Goal: Task Accomplishment & Management: Use online tool/utility

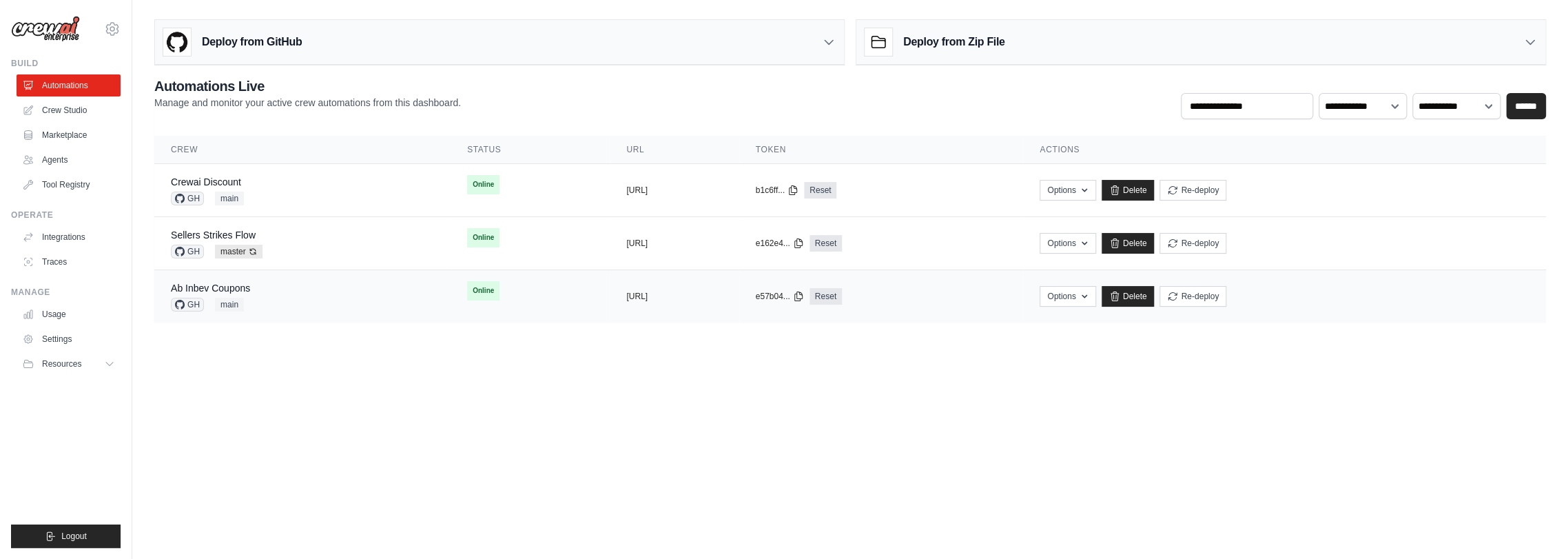
click at [304, 299] on div "Ab Inbev Coupons GH main" at bounding box center [302, 296] width 263 height 30
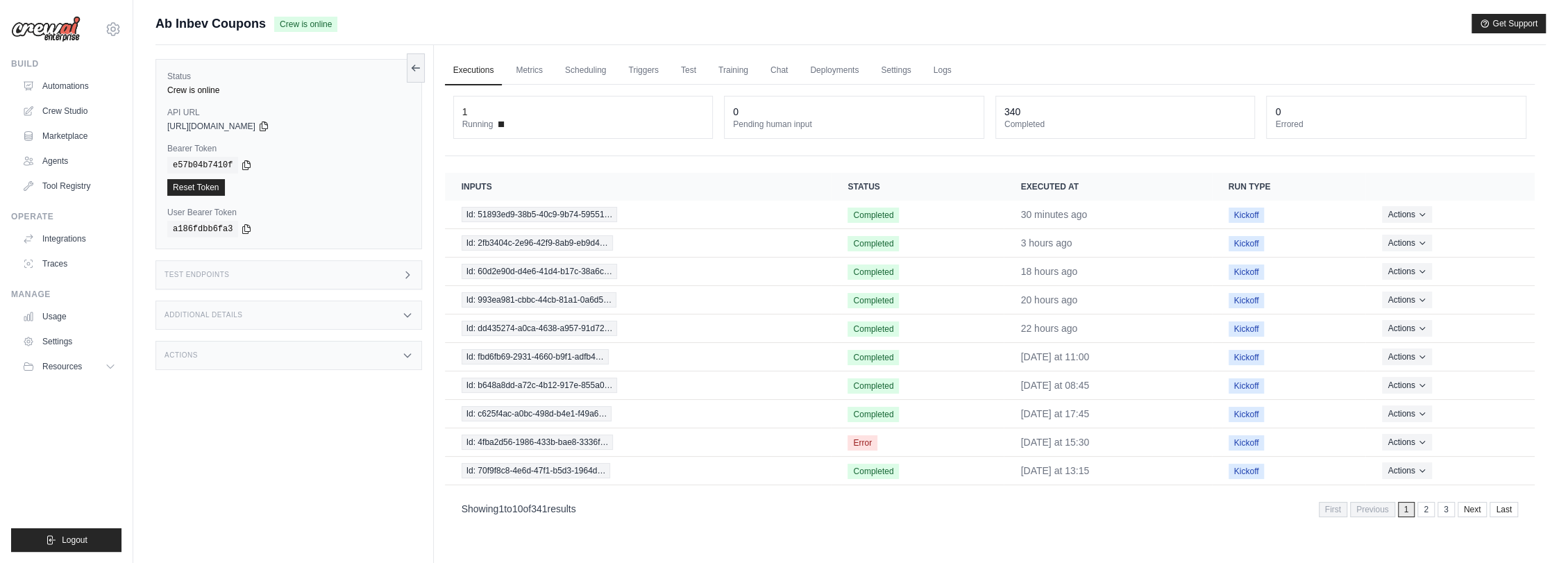
click at [216, 357] on div "Actions" at bounding box center [289, 354] width 267 height 29
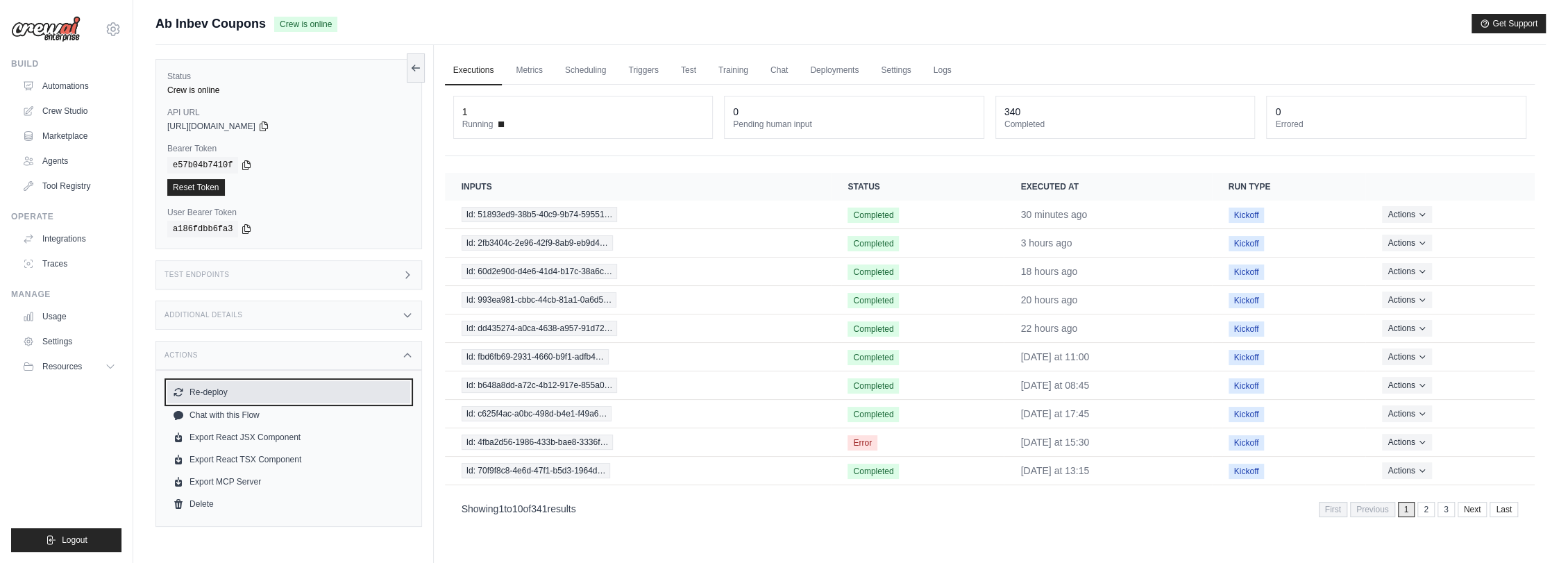
click at [230, 390] on button "Re-deploy" at bounding box center [289, 392] width 243 height 22
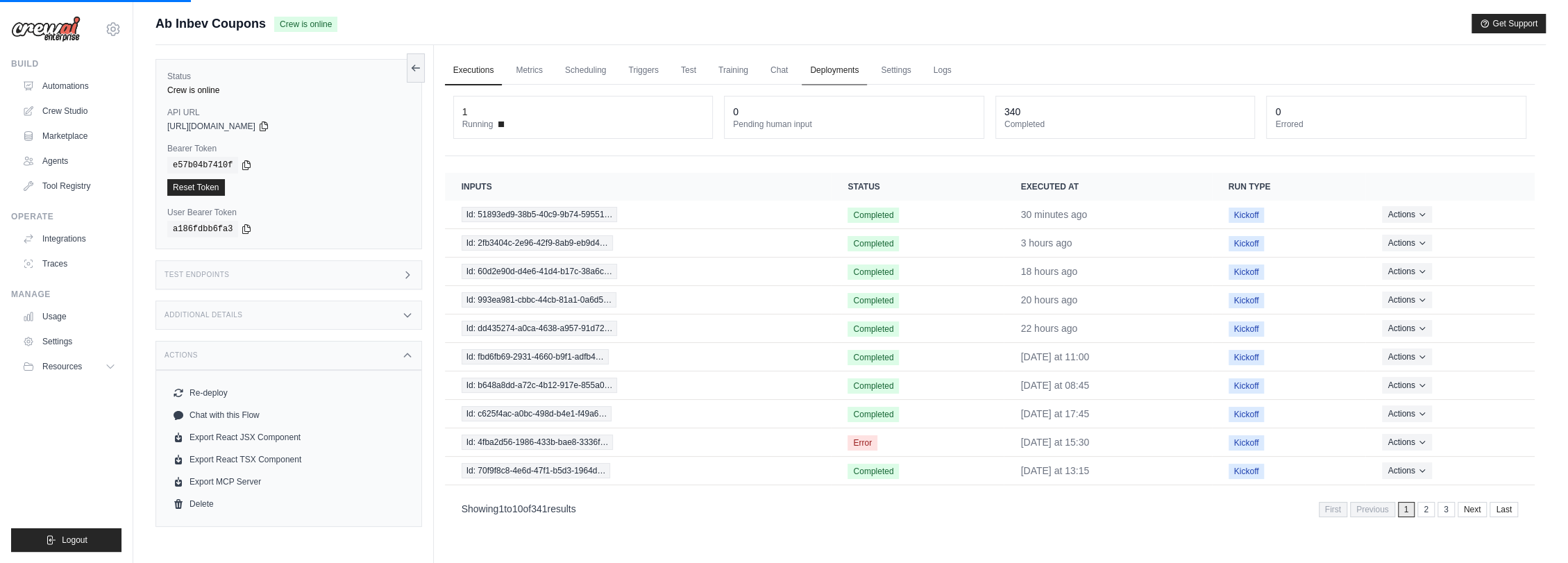
click at [839, 72] on link "Deployments" at bounding box center [834, 71] width 65 height 29
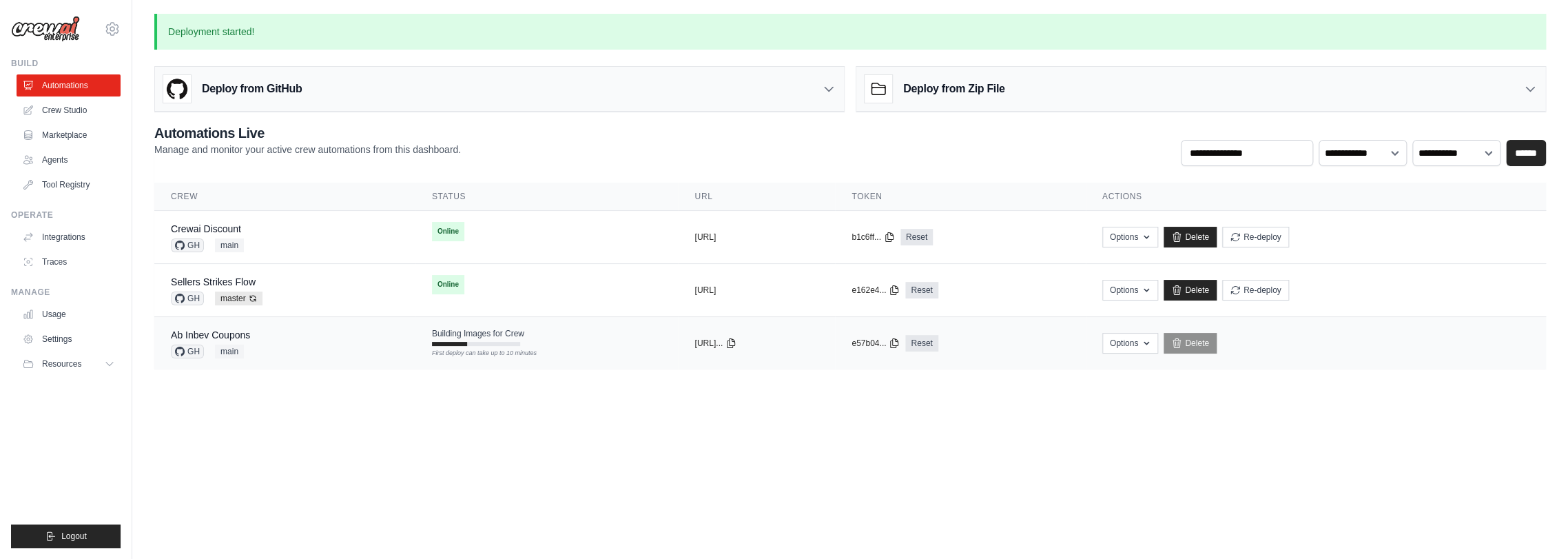
click at [482, 328] on span "Building Images for Crew" at bounding box center [478, 333] width 93 height 11
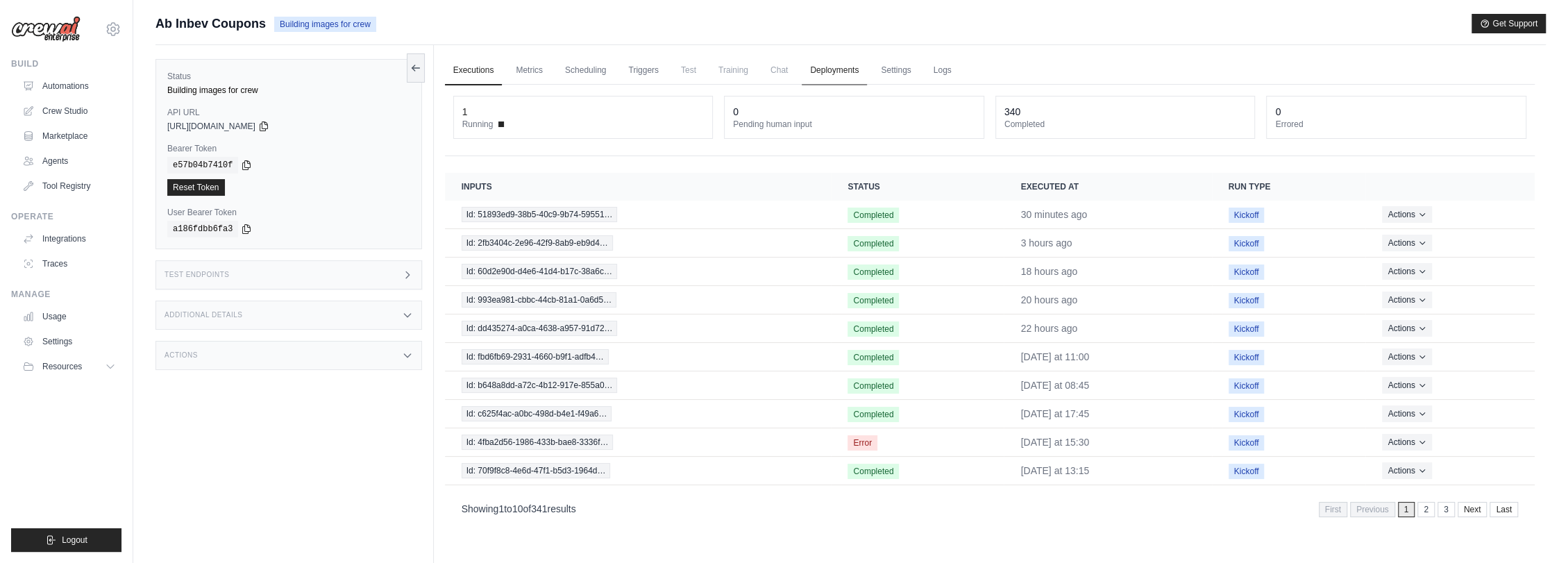
click at [839, 69] on link "Deployments" at bounding box center [834, 71] width 65 height 29
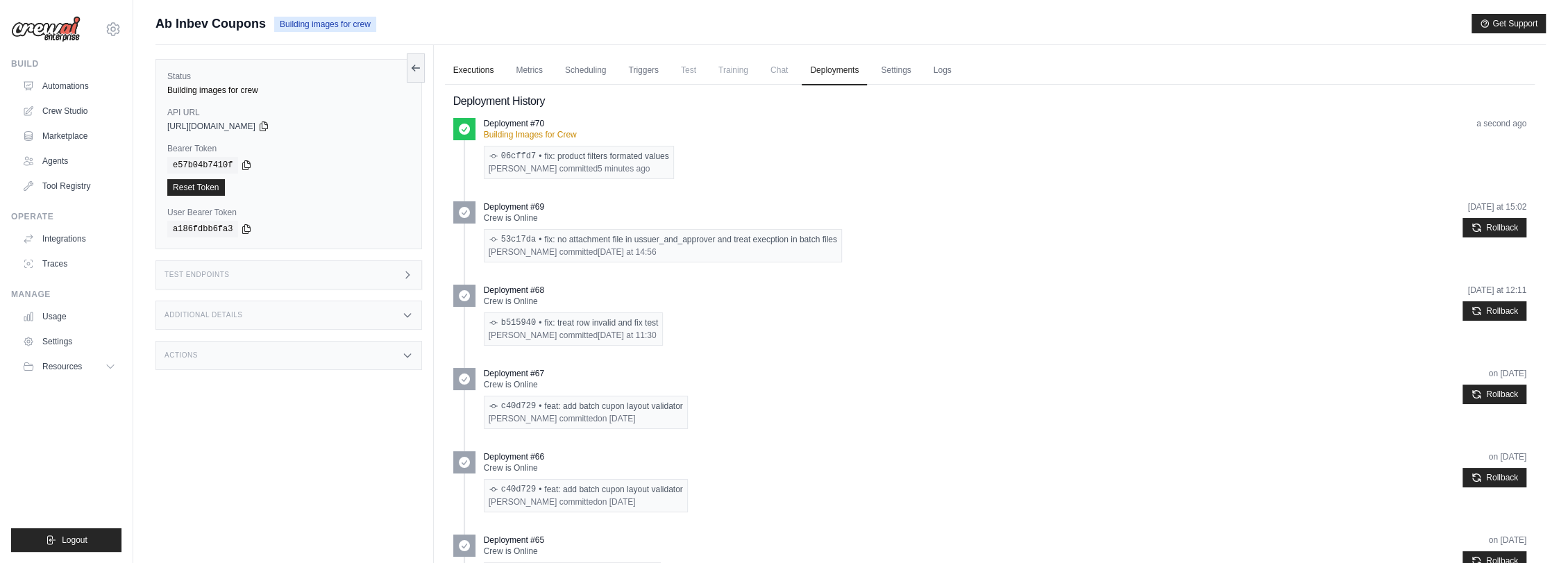
click at [459, 74] on link "Executions" at bounding box center [473, 71] width 57 height 29
